Goal: Information Seeking & Learning: Find contact information

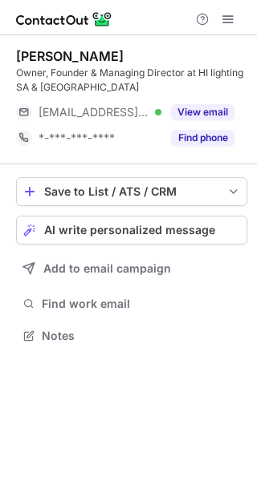
scroll to position [325, 257]
drag, startPoint x: 115, startPoint y: 56, endPoint x: 15, endPoint y: 51, distance: 100.4
click at [15, 51] on div "[PERSON_NAME] Owner, Founder & Managing Director at HI lighting SA & [GEOGRAPHI…" at bounding box center [128, 197] width 257 height 325
copy div "[PERSON_NAME]"
drag, startPoint x: 91, startPoint y: 70, endPoint x: 7, endPoint y: 75, distance: 83.6
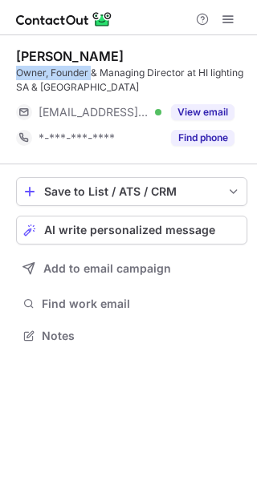
click at [7, 75] on div "[PERSON_NAME] Owner, Founder & Managing Director at HI lighting SA & [GEOGRAPHI…" at bounding box center [128, 197] width 257 height 325
copy div "Owner, Founder"
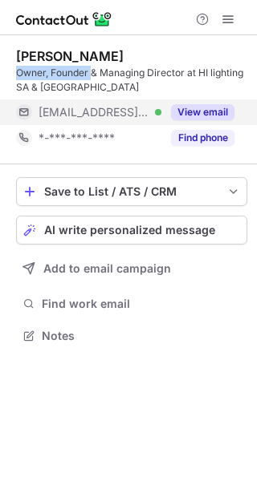
click at [223, 111] on button "View email" at bounding box center [202, 112] width 63 height 16
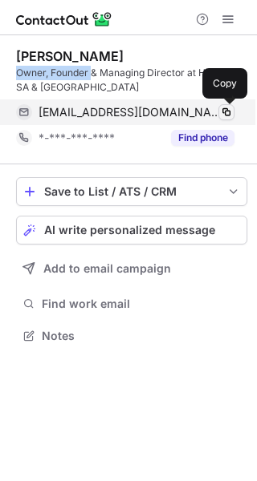
click at [228, 110] on span at bounding box center [226, 112] width 13 height 13
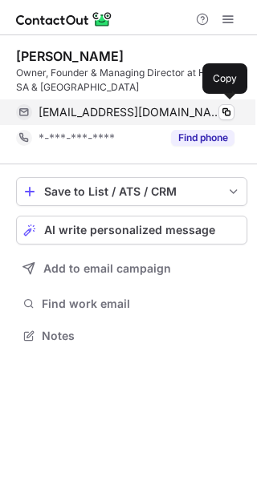
scroll to position [325, 257]
click at [227, 112] on span at bounding box center [226, 112] width 13 height 13
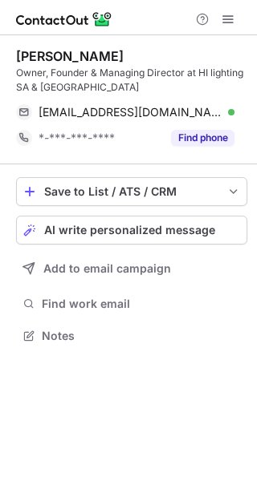
scroll to position [325, 257]
drag, startPoint x: 123, startPoint y: 51, endPoint x: 14, endPoint y: 55, distance: 108.3
click at [14, 55] on div "[PERSON_NAME] Owner, Founder & Managing Director at HI lighting SA & NSW [EMAIL…" at bounding box center [128, 197] width 257 height 325
copy div "[PERSON_NAME]"
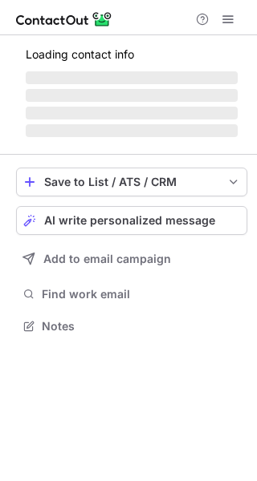
scroll to position [310, 257]
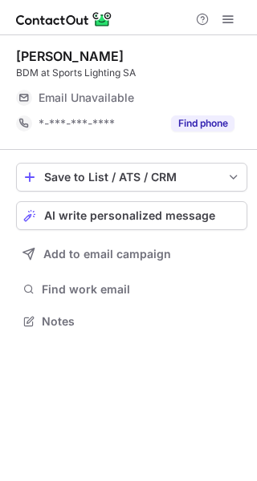
copy div "[PERSON_NAME]"
drag, startPoint x: 131, startPoint y: 61, endPoint x: 9, endPoint y: 59, distance: 121.9
click at [8, 59] on div "Adrian Braddock BDM at Sports Lighting SA Email Unavailable Email address *-***…" at bounding box center [128, 190] width 257 height 310
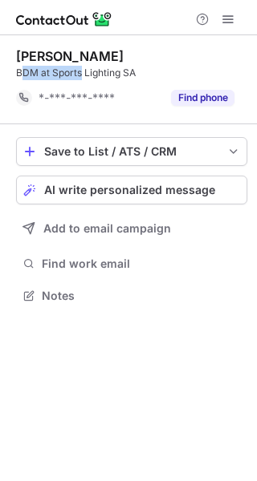
scroll to position [285, 257]
drag, startPoint x: 83, startPoint y: 73, endPoint x: 18, endPoint y: 73, distance: 65.0
click at [18, 73] on div "BDM at Sports Lighting SA" at bounding box center [131, 73] width 231 height 14
copy div "BDM at Sports"
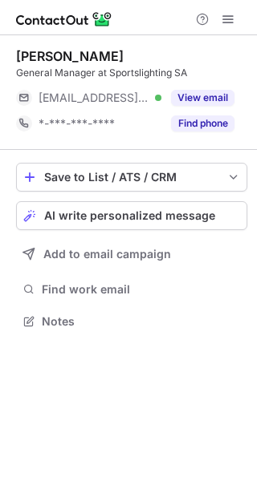
scroll to position [310, 257]
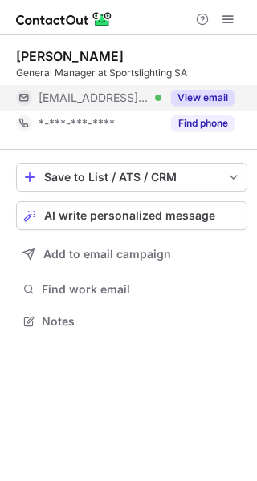
click at [210, 92] on button "View email" at bounding box center [202, 98] width 63 height 16
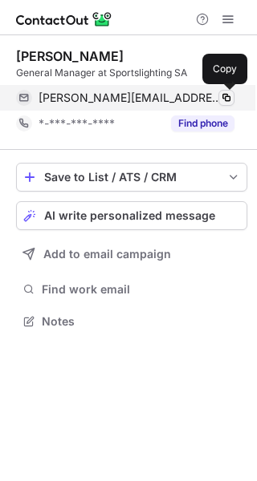
click at [229, 98] on span at bounding box center [226, 97] width 13 height 13
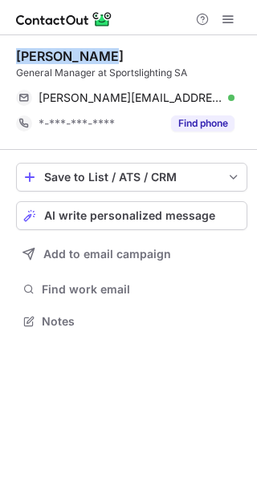
drag, startPoint x: 99, startPoint y: 50, endPoint x: 19, endPoint y: 49, distance: 79.4
click at [19, 49] on div "[PERSON_NAME]" at bounding box center [131, 56] width 231 height 16
copy div "[PERSON_NAME]"
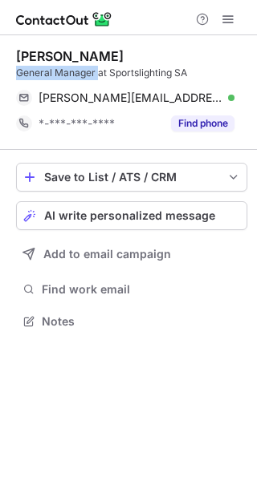
drag, startPoint x: 96, startPoint y: 73, endPoint x: 14, endPoint y: 73, distance: 82.6
click at [14, 73] on div "[PERSON_NAME] General Manager at Sportslighting SA [PERSON_NAME][EMAIL_ADDRESS]…" at bounding box center [128, 190] width 257 height 310
copy div "General Manager"
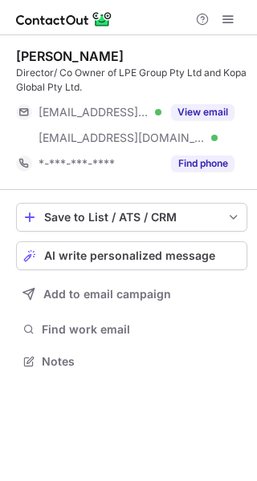
scroll to position [350, 257]
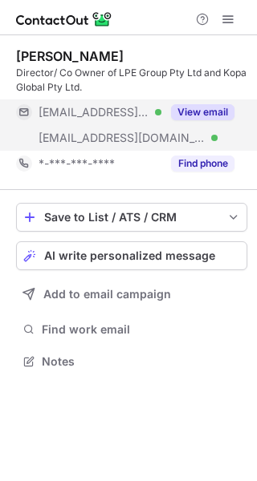
click at [215, 107] on button "View email" at bounding box center [202, 112] width 63 height 16
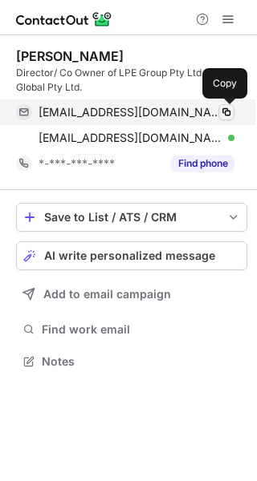
click at [225, 110] on span at bounding box center [226, 112] width 13 height 13
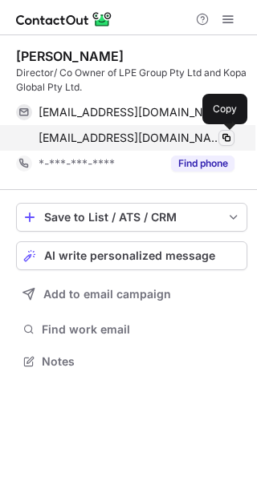
click at [228, 132] on span at bounding box center [226, 138] width 13 height 13
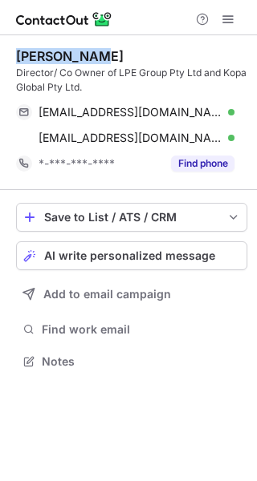
drag, startPoint x: 67, startPoint y: 59, endPoint x: 20, endPoint y: 52, distance: 47.8
click at [20, 52] on div "[PERSON_NAME]" at bounding box center [131, 56] width 231 height 16
copy div "[PERSON_NAME]"
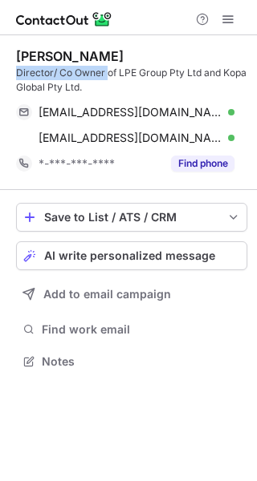
drag, startPoint x: 105, startPoint y: 73, endPoint x: 18, endPoint y: 73, distance: 86.6
click at [18, 73] on div "Director/ Co Owner of LPE Group Pty Ltd and Kopa Global Pty Ltd." at bounding box center [131, 80] width 231 height 29
copy div "Director/ Co Owner"
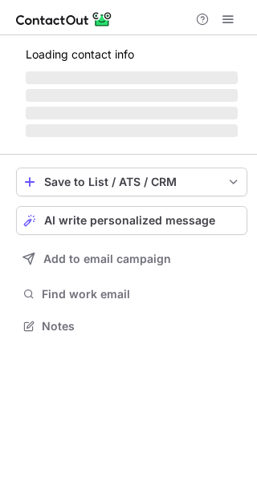
scroll to position [336, 257]
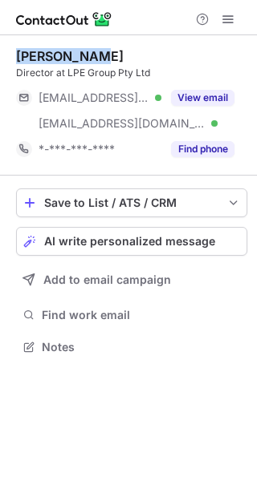
drag, startPoint x: 97, startPoint y: 55, endPoint x: 16, endPoint y: 47, distance: 81.4
click at [16, 47] on div "[PERSON_NAME] Director at LPE Group Pty Ltd [EMAIL_ADDRESS][DOMAIN_NAME] Verifi…" at bounding box center [131, 105] width 231 height 140
copy div "[PERSON_NAME]"
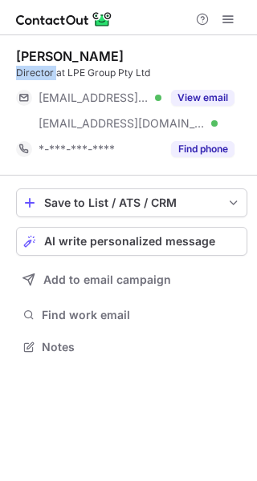
drag, startPoint x: 56, startPoint y: 74, endPoint x: 17, endPoint y: 73, distance: 39.3
click at [17, 73] on div "Director at LPE Group Pty Ltd" at bounding box center [131, 73] width 231 height 14
copy div "Director"
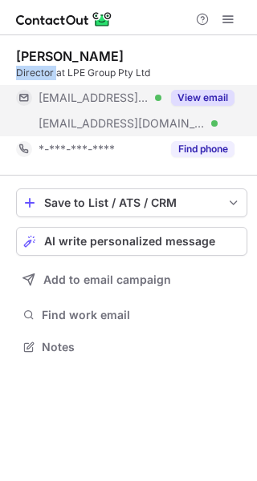
click at [213, 103] on button "View email" at bounding box center [202, 98] width 63 height 16
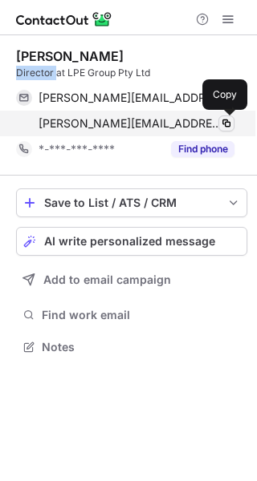
click at [225, 122] on span at bounding box center [226, 123] width 13 height 13
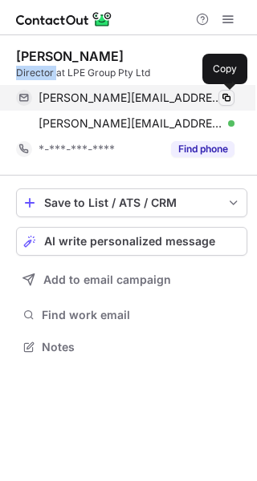
click at [229, 98] on span at bounding box center [226, 97] width 13 height 13
